Goal: Transaction & Acquisition: Download file/media

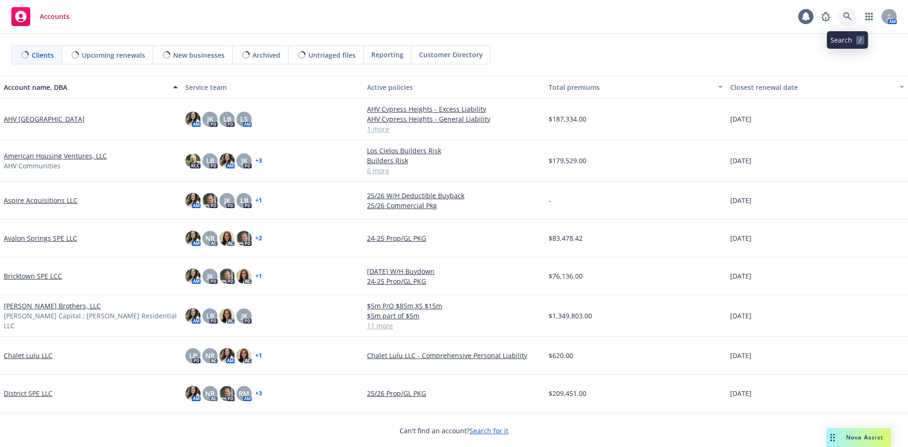
click at [845, 12] on link at bounding box center [847, 16] width 19 height 19
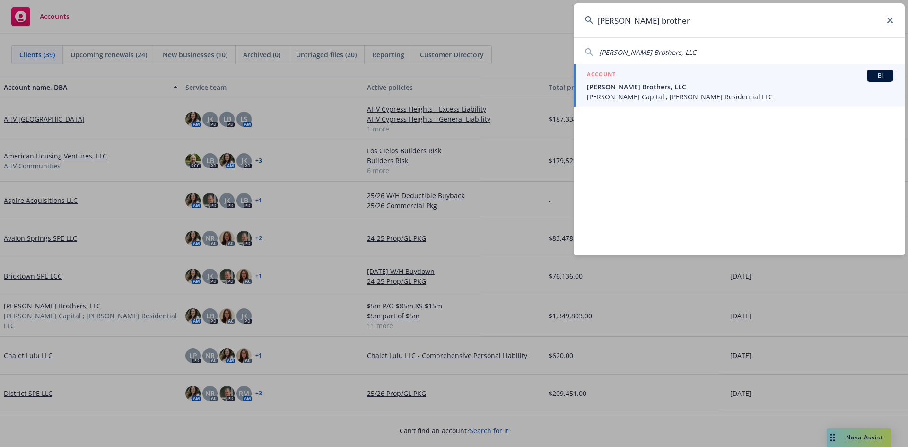
type input "[PERSON_NAME] brother"
click at [615, 94] on span "[PERSON_NAME] Capital ; [PERSON_NAME] Residential LLC" at bounding box center [740, 97] width 306 height 10
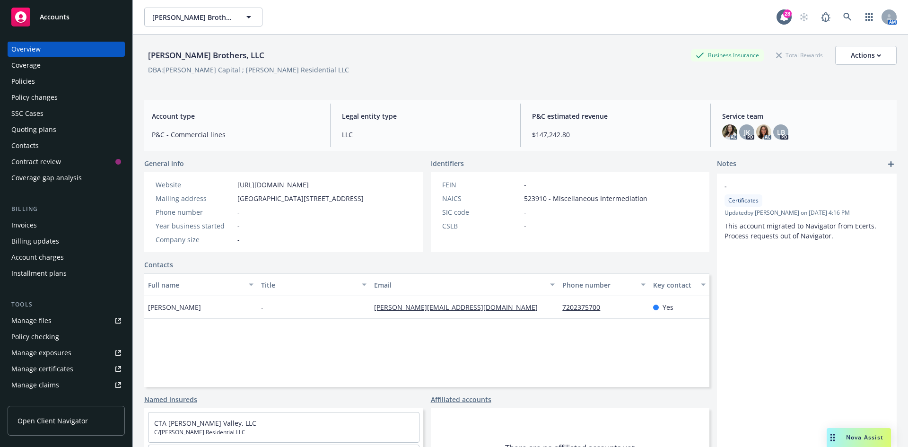
drag, startPoint x: 43, startPoint y: 81, endPoint x: 52, endPoint y: 80, distance: 8.5
click at [43, 80] on div "Policies" at bounding box center [66, 81] width 110 height 15
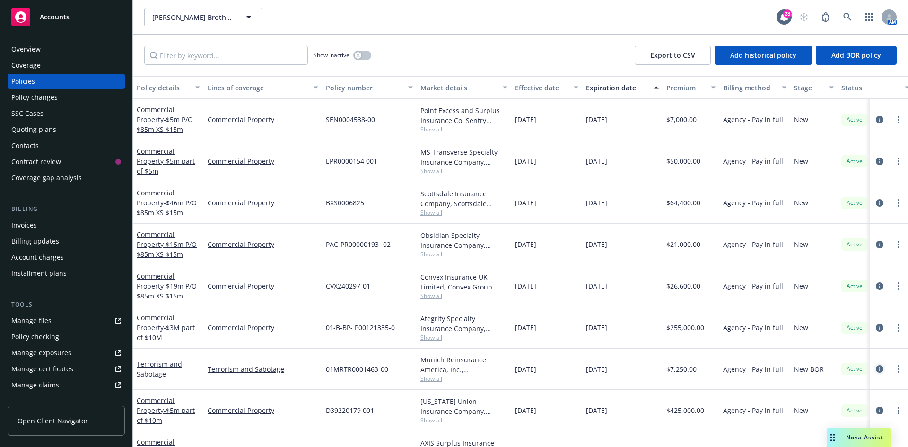
click at [876, 367] on icon "circleInformation" at bounding box center [880, 369] width 8 height 8
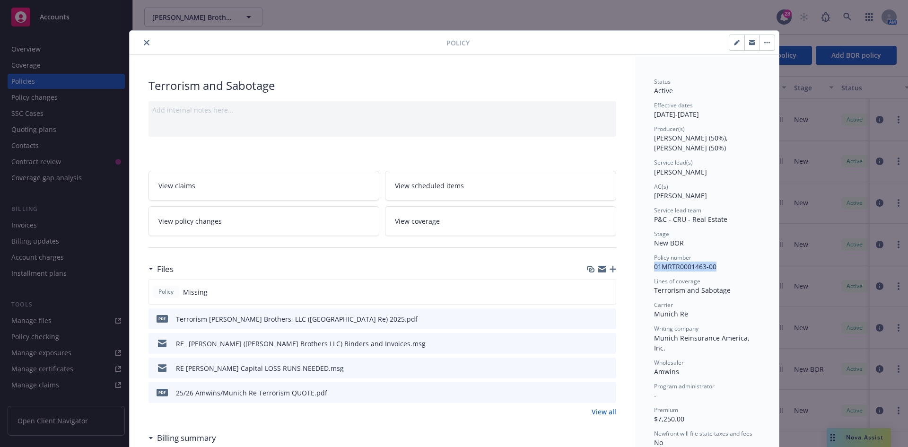
drag, startPoint x: 713, startPoint y: 263, endPoint x: 647, endPoint y: 268, distance: 66.3
copy span "01MRTR0001463-00"
click at [142, 39] on button "close" at bounding box center [146, 42] width 11 height 11
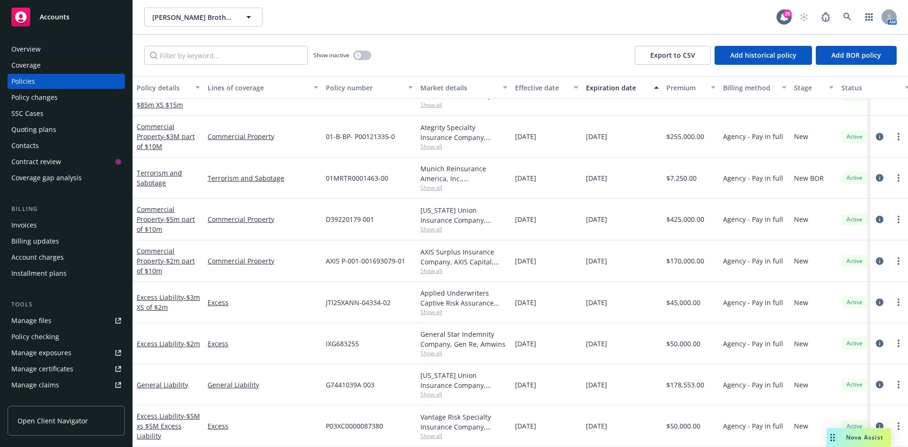
scroll to position [187, 0]
click at [876, 381] on icon "circleInformation" at bounding box center [880, 385] width 8 height 8
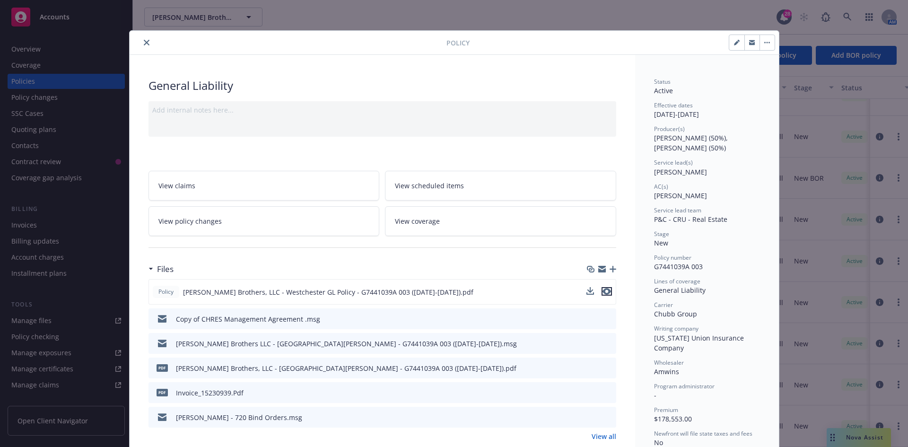
click at [604, 290] on icon "preview file" at bounding box center [606, 291] width 9 height 7
click at [144, 41] on icon "close" at bounding box center [147, 43] width 6 height 6
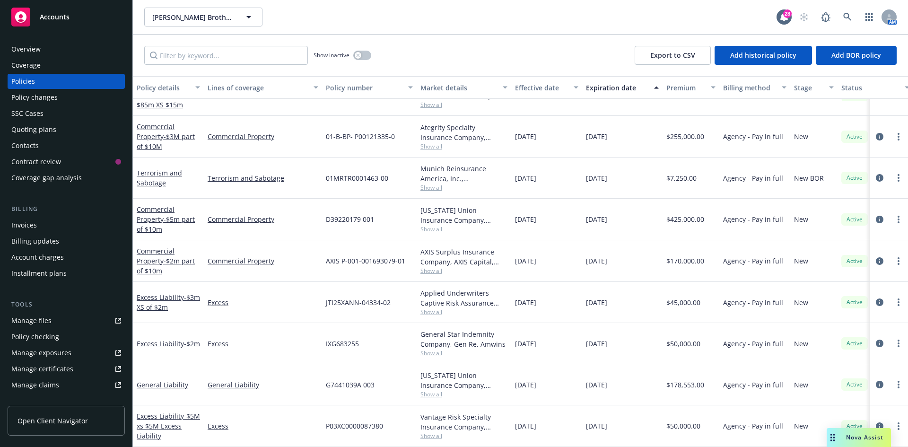
click at [36, 317] on div "Manage files" at bounding box center [31, 320] width 40 height 15
click at [876, 298] on icon "circleInformation" at bounding box center [880, 302] width 8 height 8
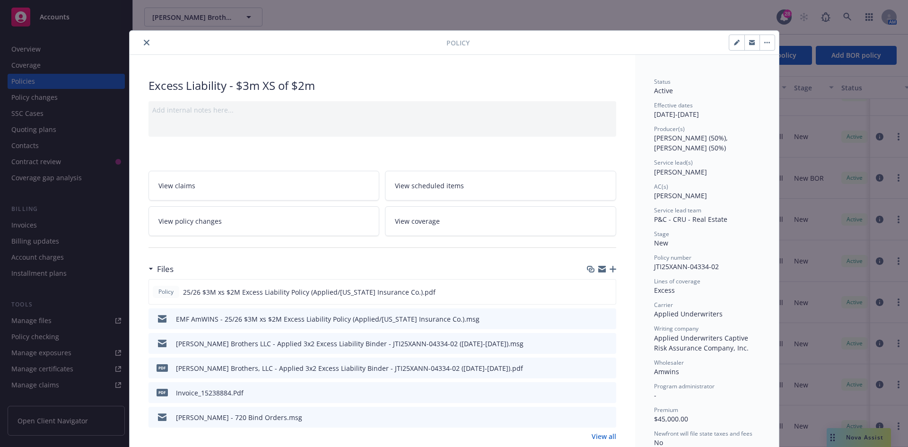
click at [144, 45] on icon "close" at bounding box center [147, 43] width 6 height 6
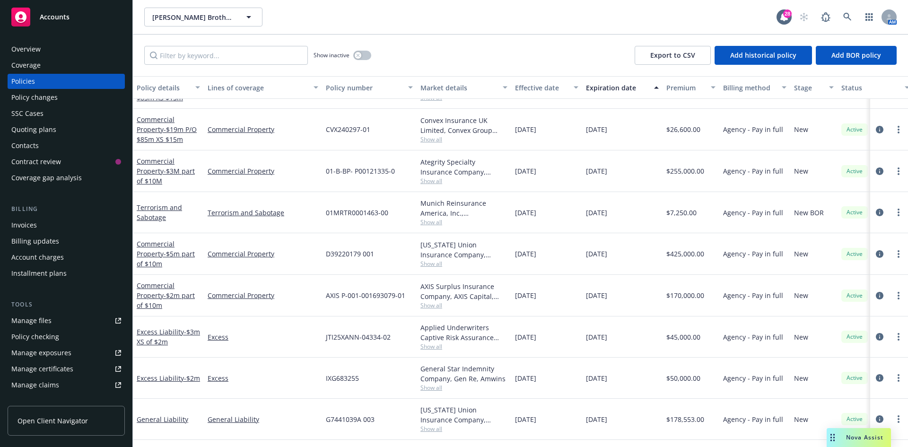
scroll to position [139, 0]
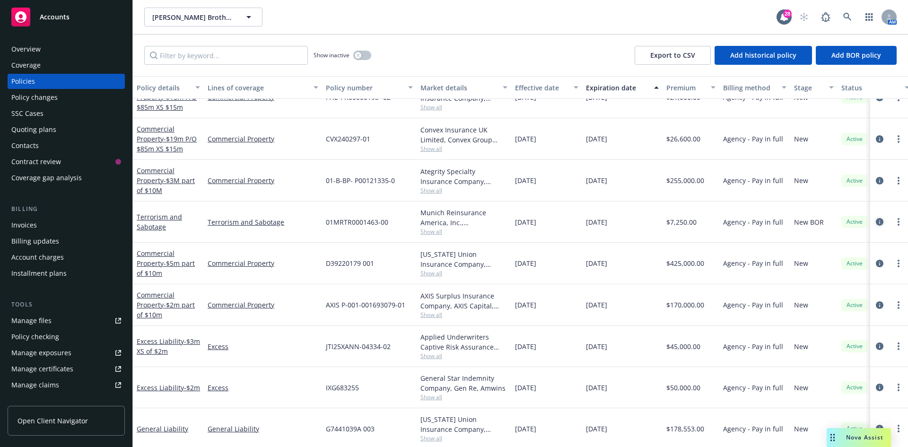
click at [876, 220] on icon "circleInformation" at bounding box center [880, 222] width 8 height 8
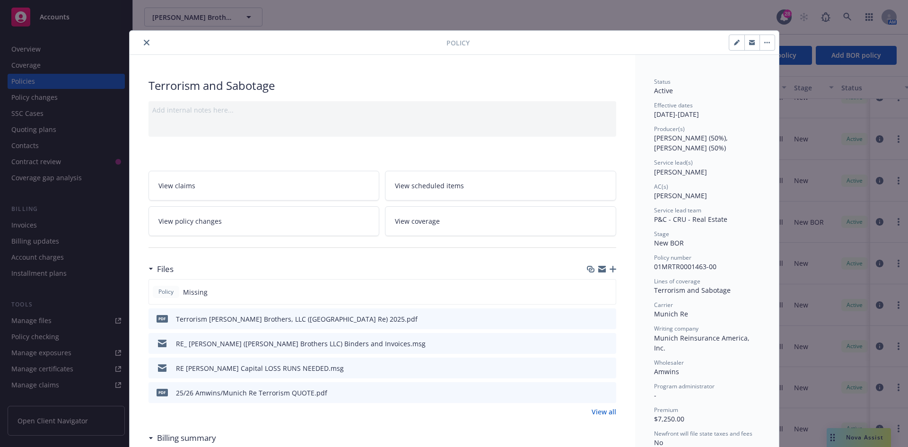
click at [144, 40] on icon "close" at bounding box center [147, 43] width 6 height 6
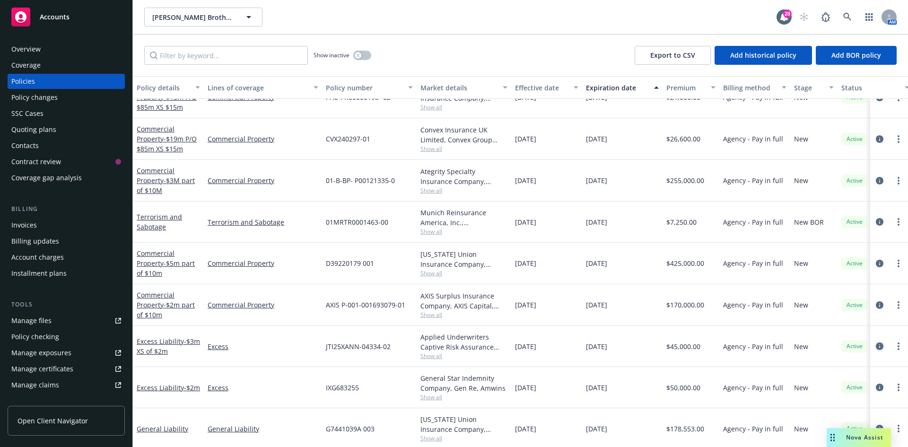
click at [876, 347] on icon "circleInformation" at bounding box center [880, 346] width 8 height 8
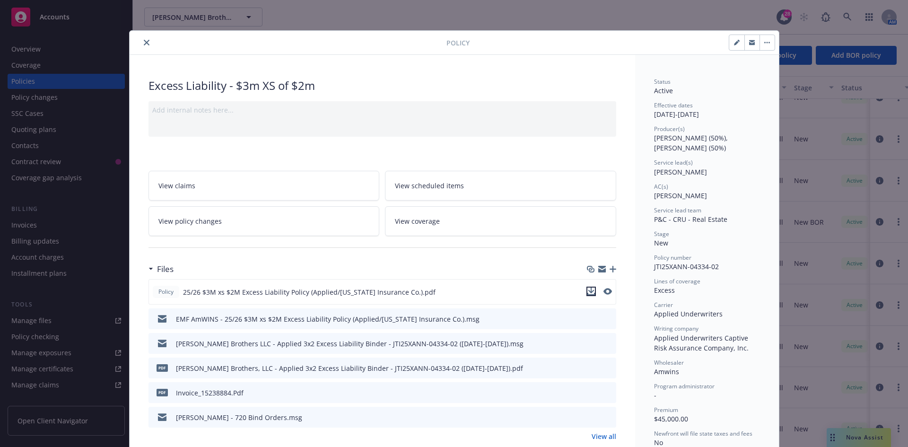
click at [589, 290] on icon "download file" at bounding box center [591, 291] width 8 height 8
drag, startPoint x: 138, startPoint y: 40, endPoint x: 145, endPoint y: 42, distance: 6.9
click at [141, 40] on button "close" at bounding box center [146, 42] width 11 height 11
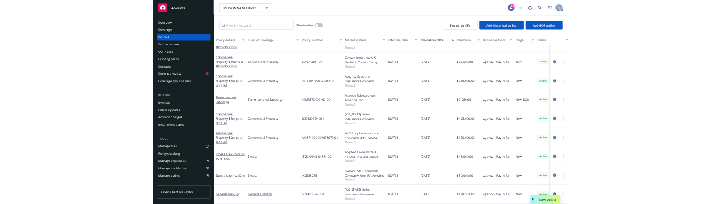
scroll to position [187, 0]
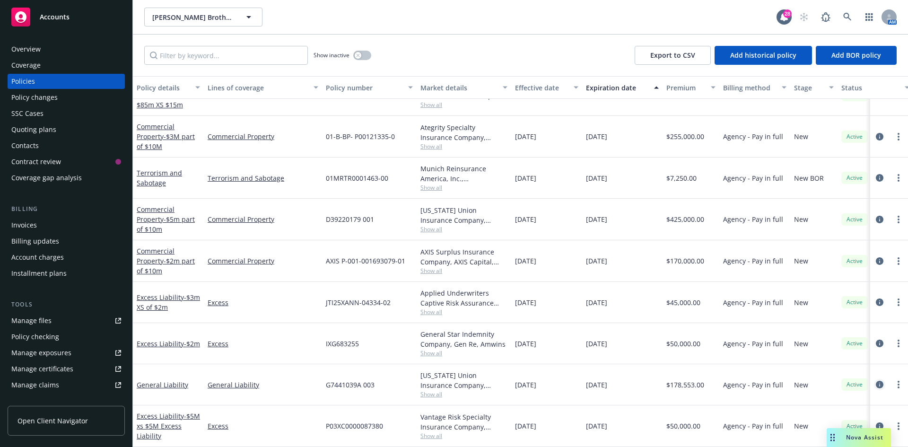
click at [876, 381] on icon "circleInformation" at bounding box center [880, 385] width 8 height 8
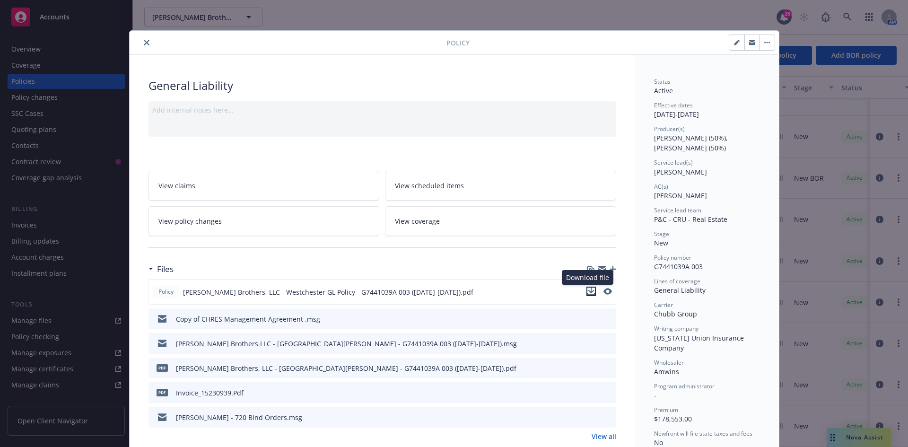
click at [587, 291] on icon "download file" at bounding box center [591, 291] width 8 height 8
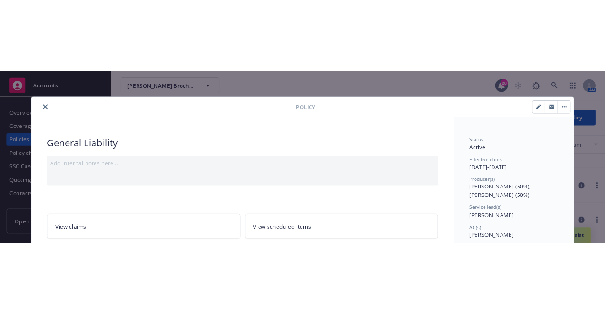
scroll to position [187, 0]
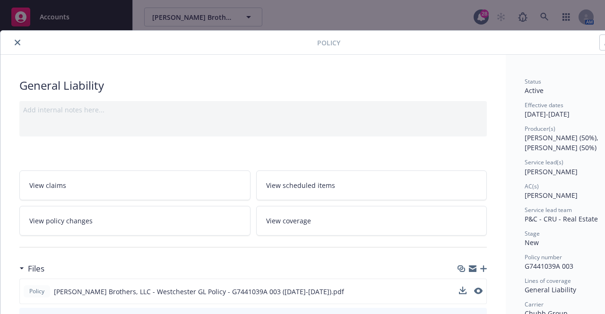
click at [18, 41] on icon "close" at bounding box center [18, 43] width 6 height 6
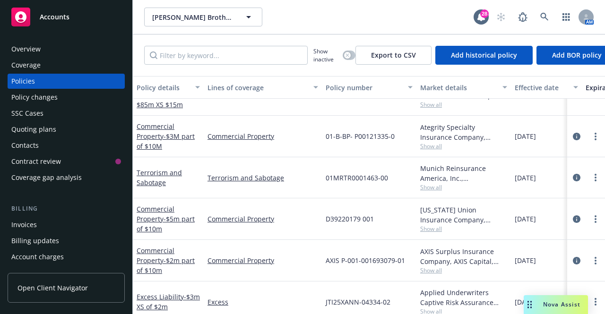
scroll to position [95, 0]
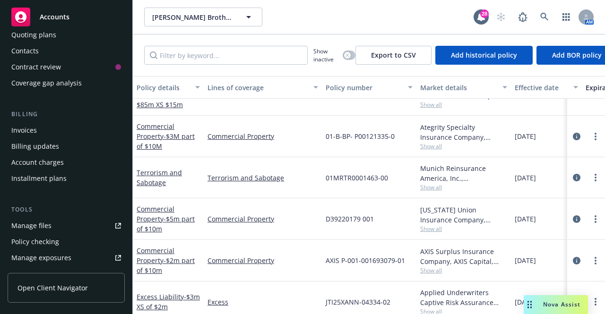
click at [68, 132] on div "Invoices" at bounding box center [66, 130] width 110 height 15
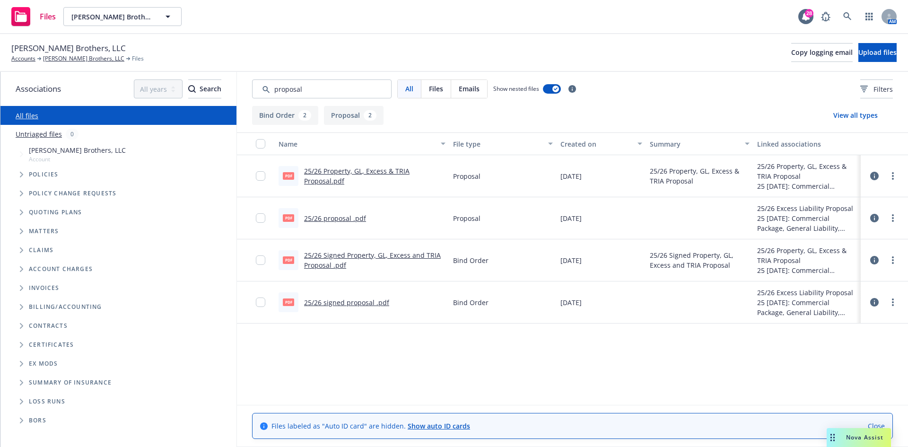
type input "proposal"
click at [331, 255] on link "25/26 Signed Property, GL, Excess and TRIA Proposal .pdf" at bounding box center [372, 260] width 137 height 19
